Goal: Find specific page/section: Find specific page/section

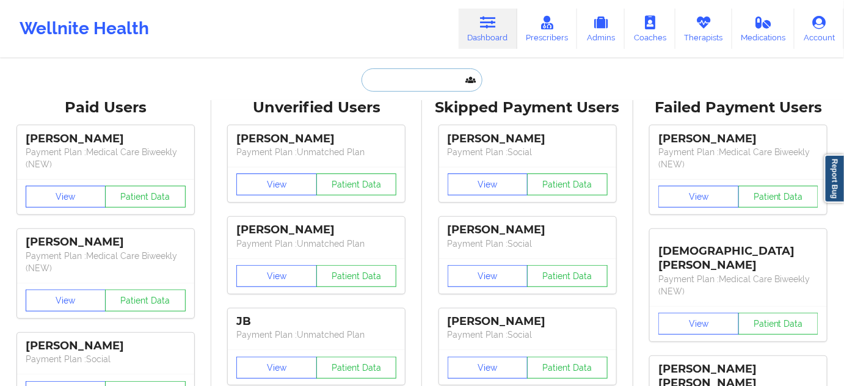
click at [412, 76] on input "text" at bounding box center [422, 79] width 121 height 23
paste input "[EMAIL_ADDRESS][DOMAIN_NAME]"
type input "[EMAIL_ADDRESS][DOMAIN_NAME]"
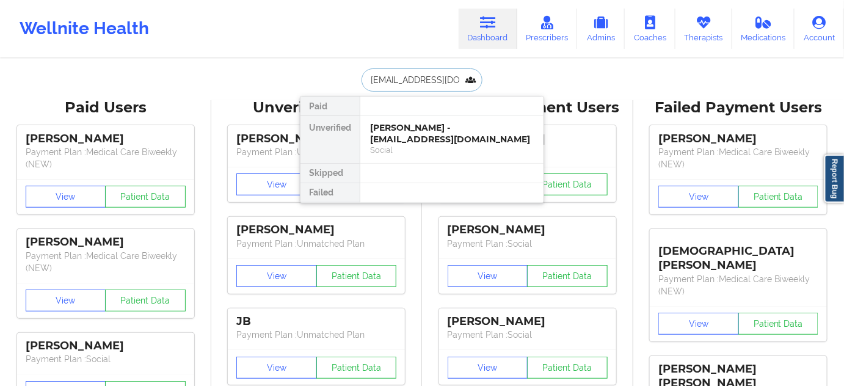
click at [404, 145] on div "Social" at bounding box center [452, 150] width 164 height 10
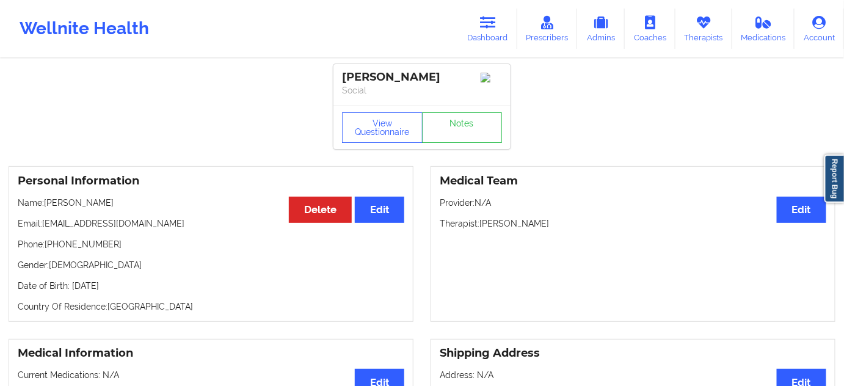
drag, startPoint x: 431, startPoint y: 73, endPoint x: 328, endPoint y: 73, distance: 102.6
copy div "[PERSON_NAME]"
click at [472, 130] on link "Notes" at bounding box center [462, 127] width 81 height 31
